Goal: Navigation & Orientation: Find specific page/section

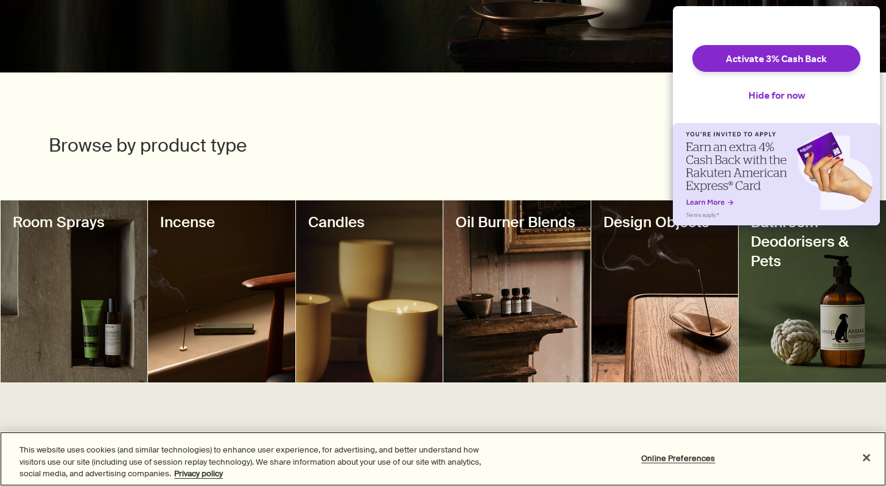
scroll to position [454, 0]
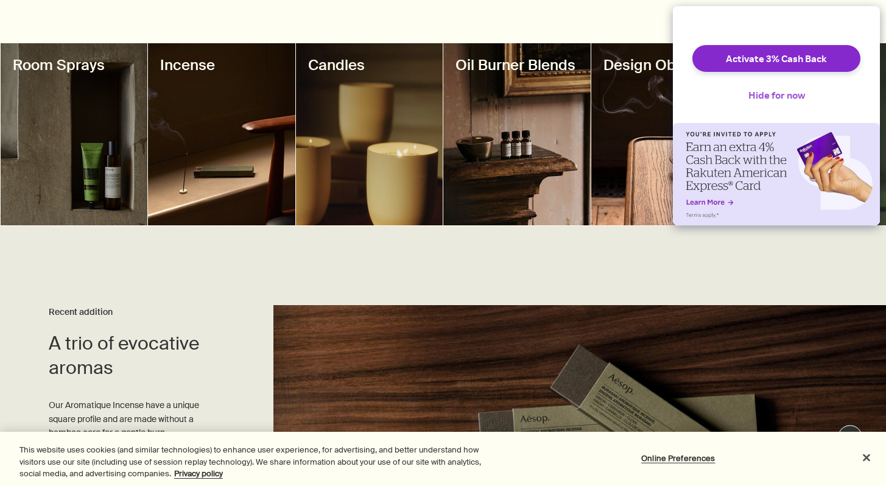
click at [751, 103] on button "Hide for now" at bounding box center [776, 95] width 76 height 27
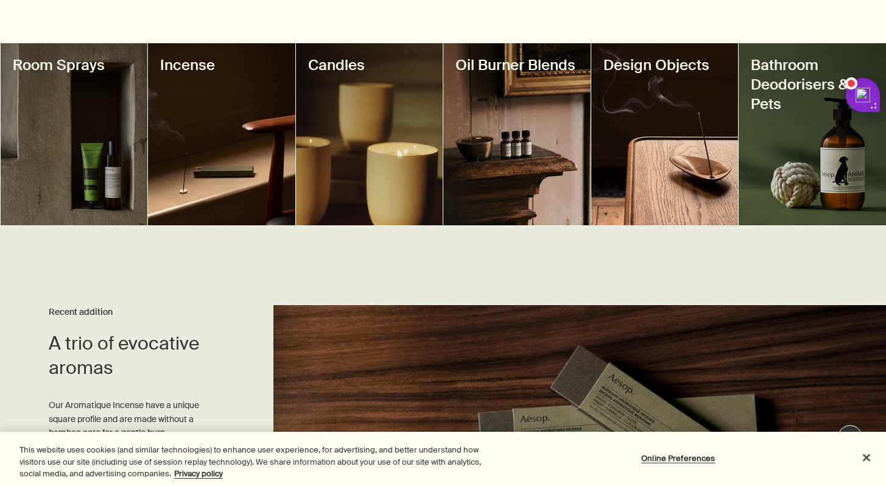
click at [774, 178] on div at bounding box center [811, 134] width 147 height 182
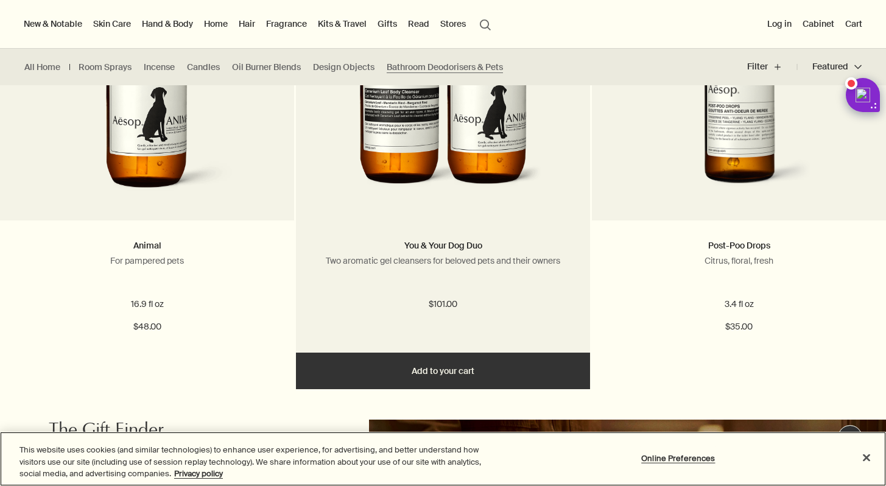
scroll to position [380, 0]
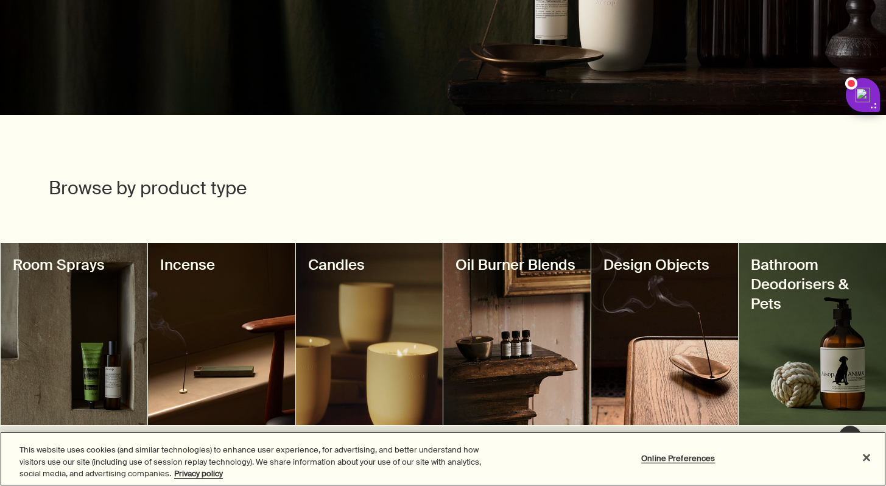
scroll to position [426, 0]
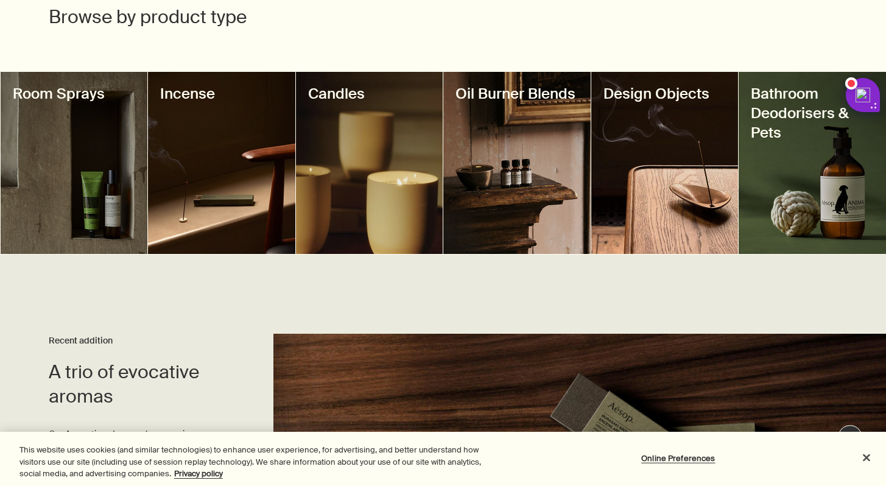
click at [76, 173] on div at bounding box center [74, 163] width 147 height 182
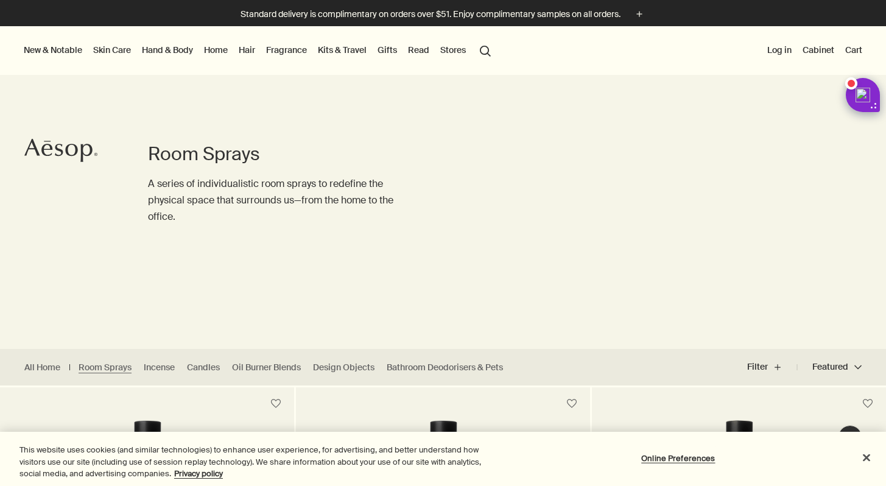
click at [216, 53] on link "Home" at bounding box center [215, 50] width 29 height 16
